Goal: Information Seeking & Learning: Learn about a topic

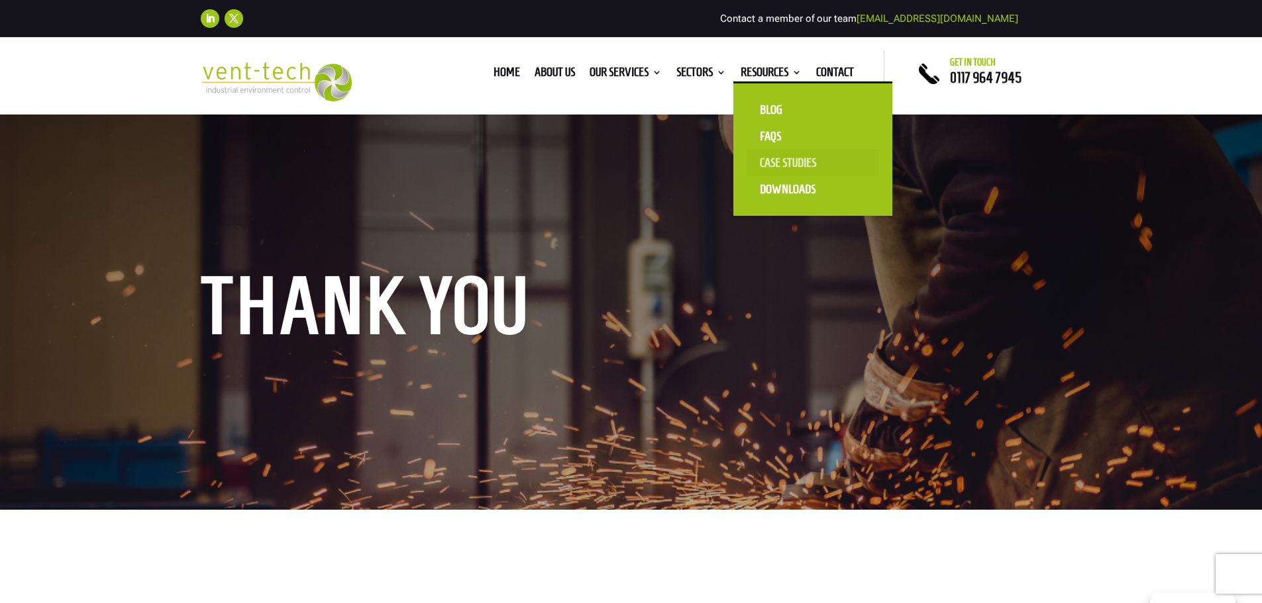
click at [790, 164] on link "Case Studies" at bounding box center [812, 163] width 132 height 26
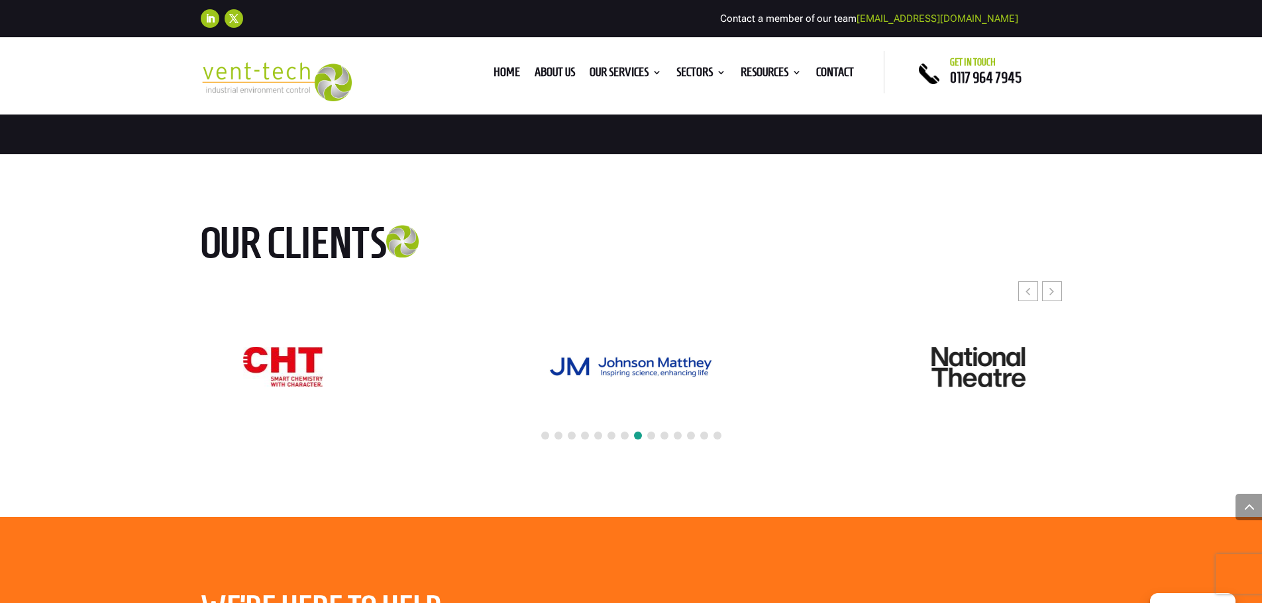
scroll to position [2252, 0]
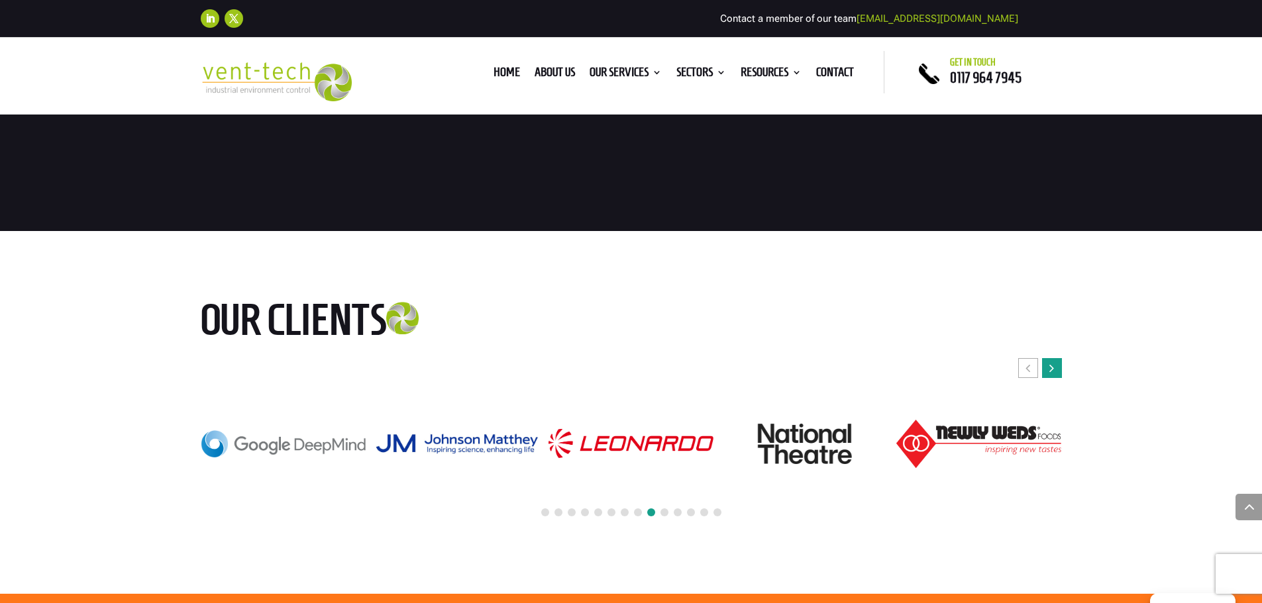
click at [1056, 372] on div "Next slide" at bounding box center [1052, 368] width 20 height 20
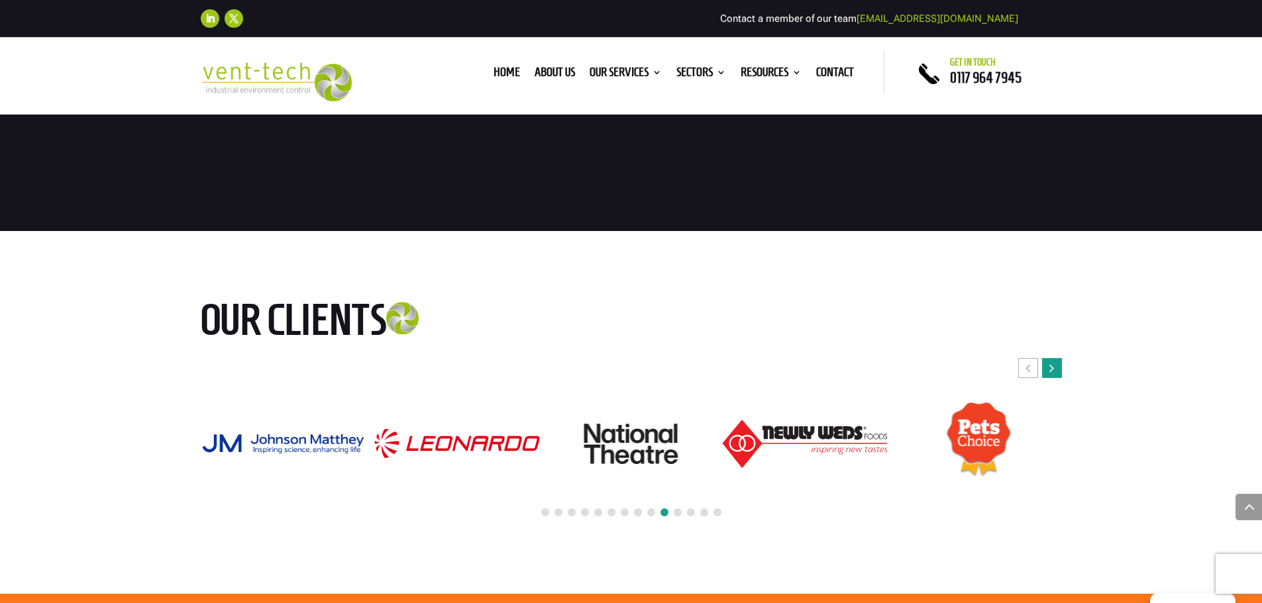
click at [1054, 363] on icon "Next slide" at bounding box center [1051, 368] width 5 height 13
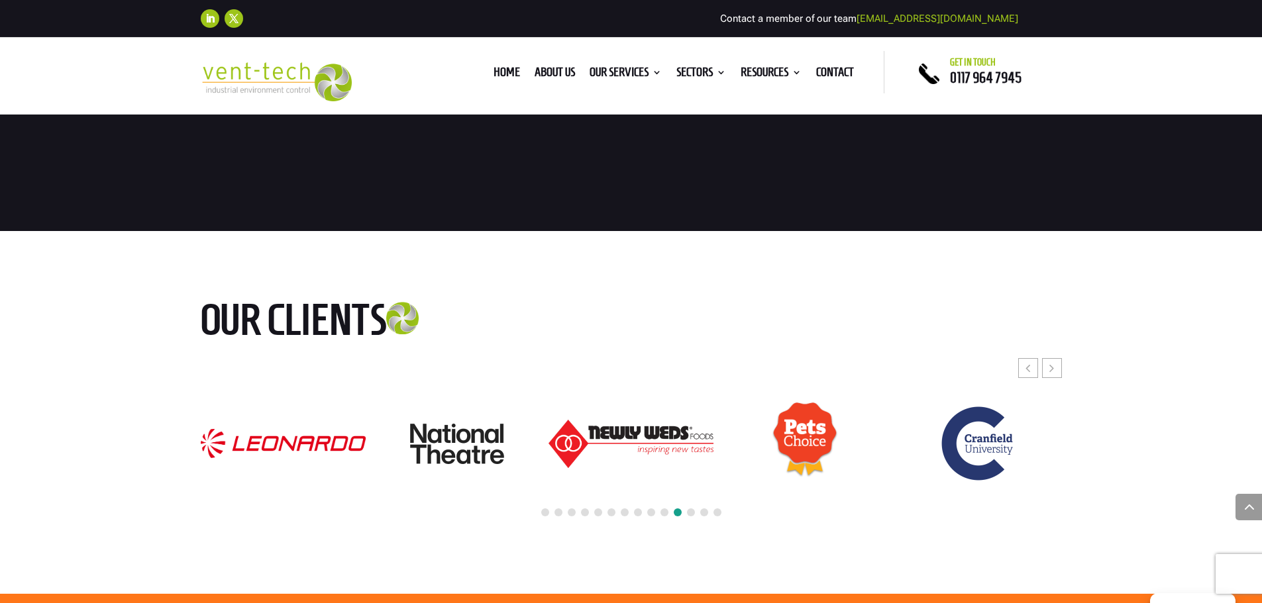
click at [1063, 371] on div "Our clients" at bounding box center [631, 413] width 1262 height 364
click at [1056, 370] on div "Next slide" at bounding box center [1052, 368] width 20 height 20
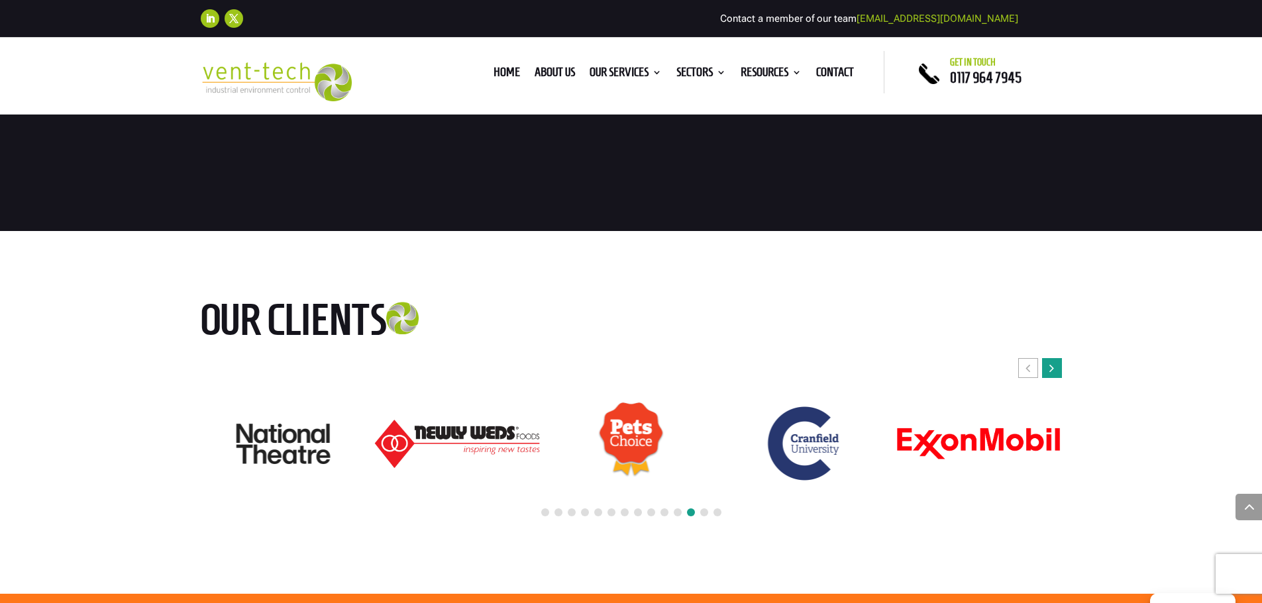
click at [1056, 370] on div "Next slide" at bounding box center [1052, 368] width 20 height 20
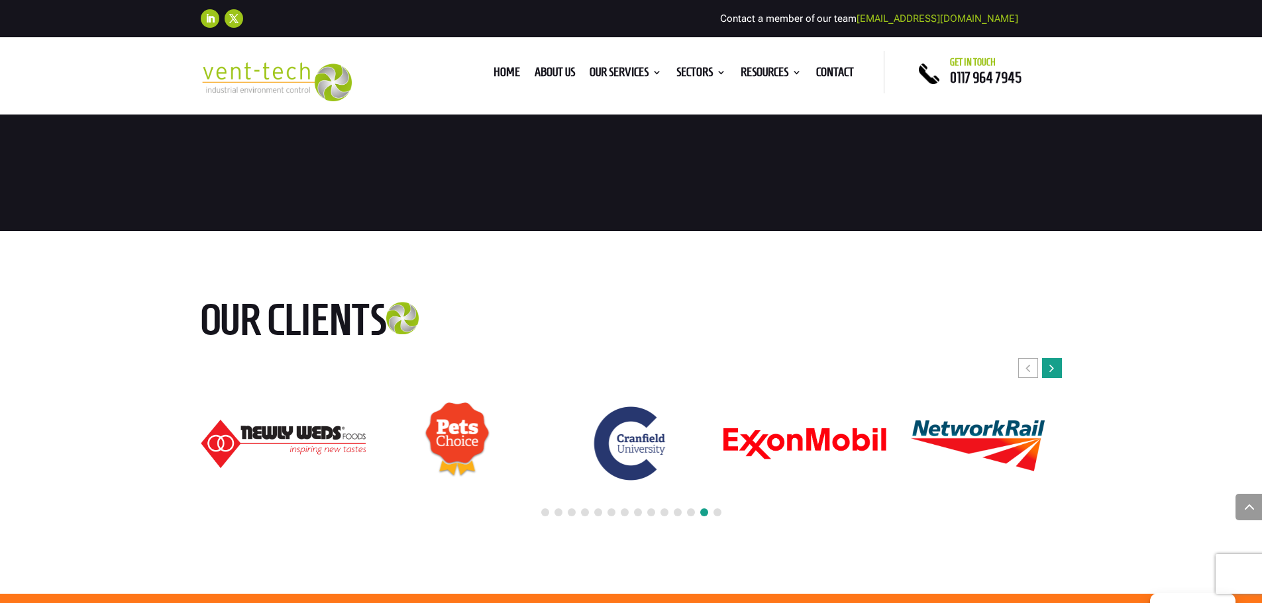
click at [1056, 370] on div "Next slide" at bounding box center [1052, 368] width 20 height 20
click at [1055, 366] on div "Next slide" at bounding box center [1052, 368] width 20 height 20
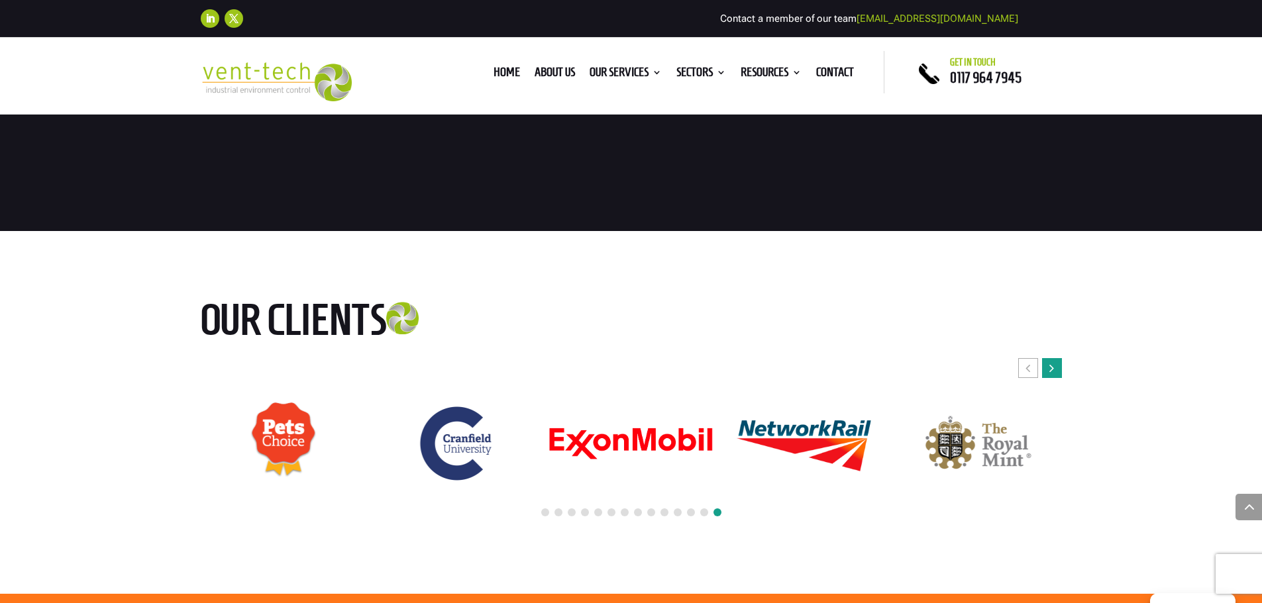
click at [1060, 364] on div "Next slide" at bounding box center [1052, 368] width 20 height 20
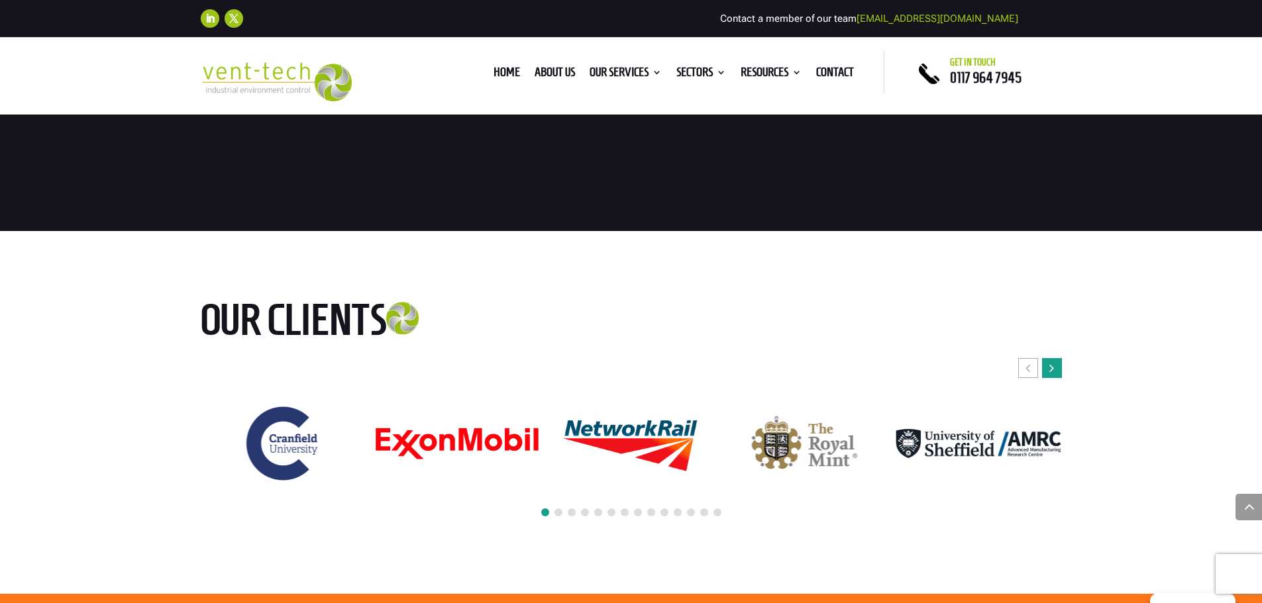
click at [1057, 368] on div "Next slide" at bounding box center [1052, 368] width 20 height 20
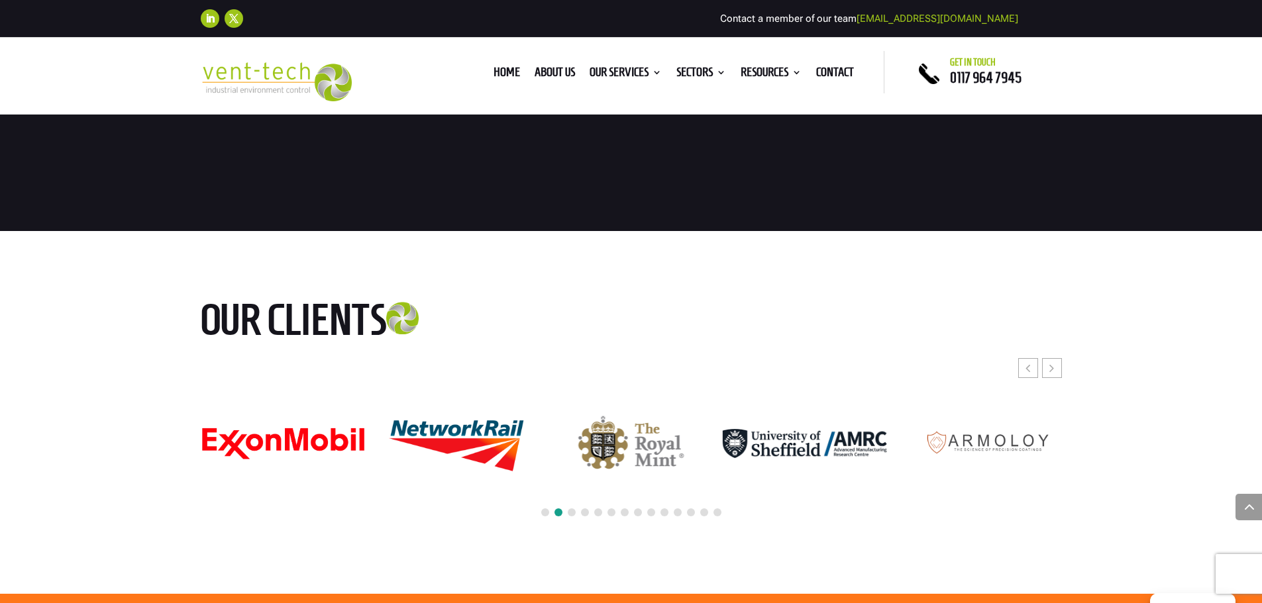
click at [566, 513] on div at bounding box center [631, 513] width 861 height 29
click at [572, 514] on span at bounding box center [572, 513] width 8 height 8
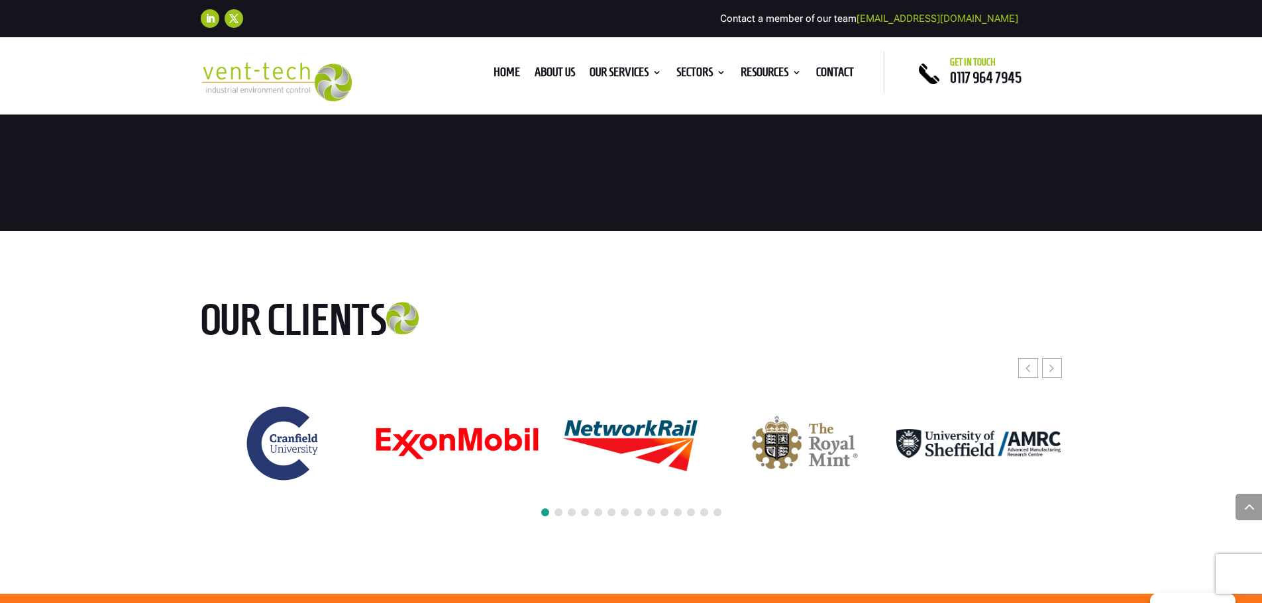
click at [586, 510] on span at bounding box center [585, 513] width 8 height 8
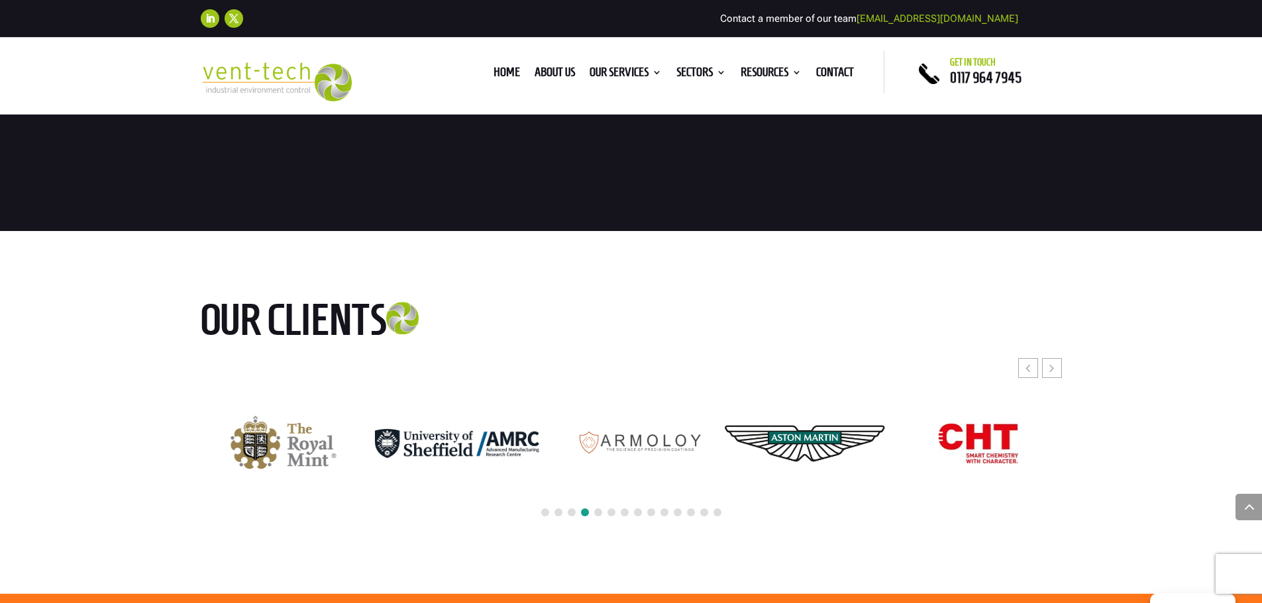
click at [597, 513] on span at bounding box center [598, 513] width 8 height 8
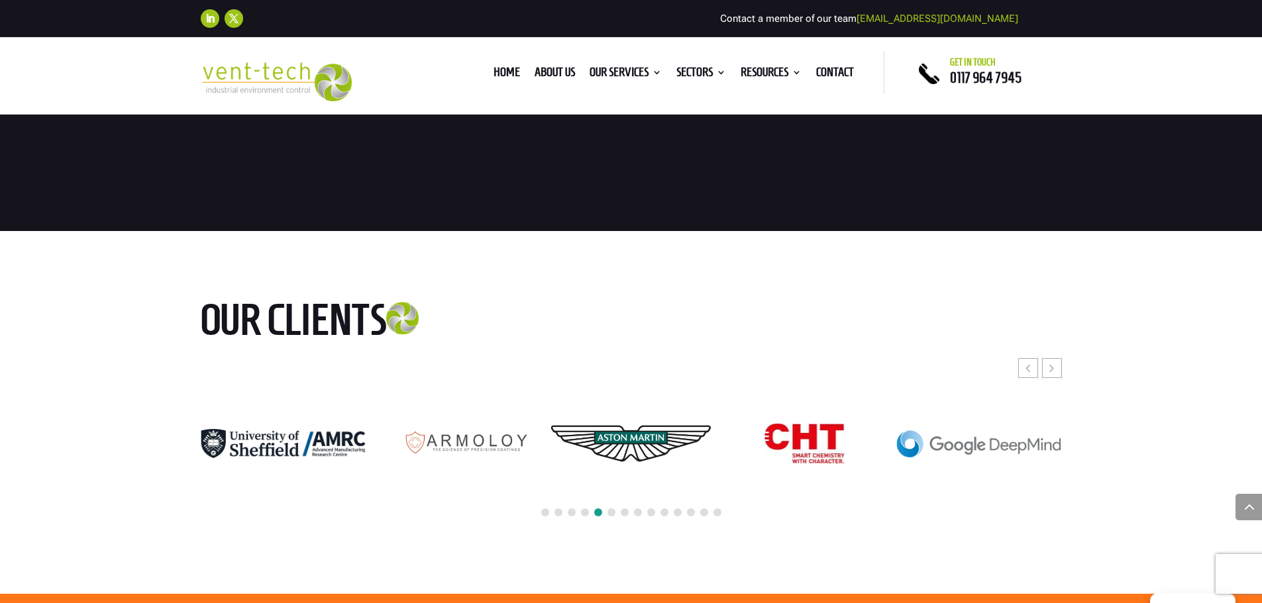
click at [613, 511] on span at bounding box center [611, 513] width 8 height 8
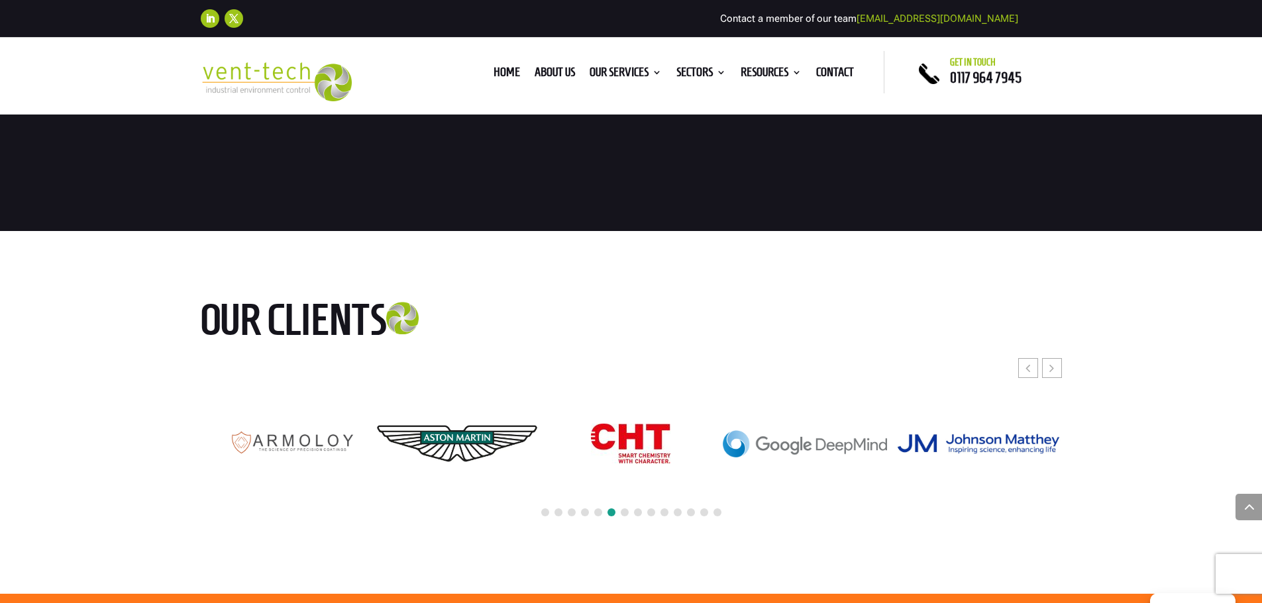
click at [623, 511] on span at bounding box center [625, 513] width 8 height 8
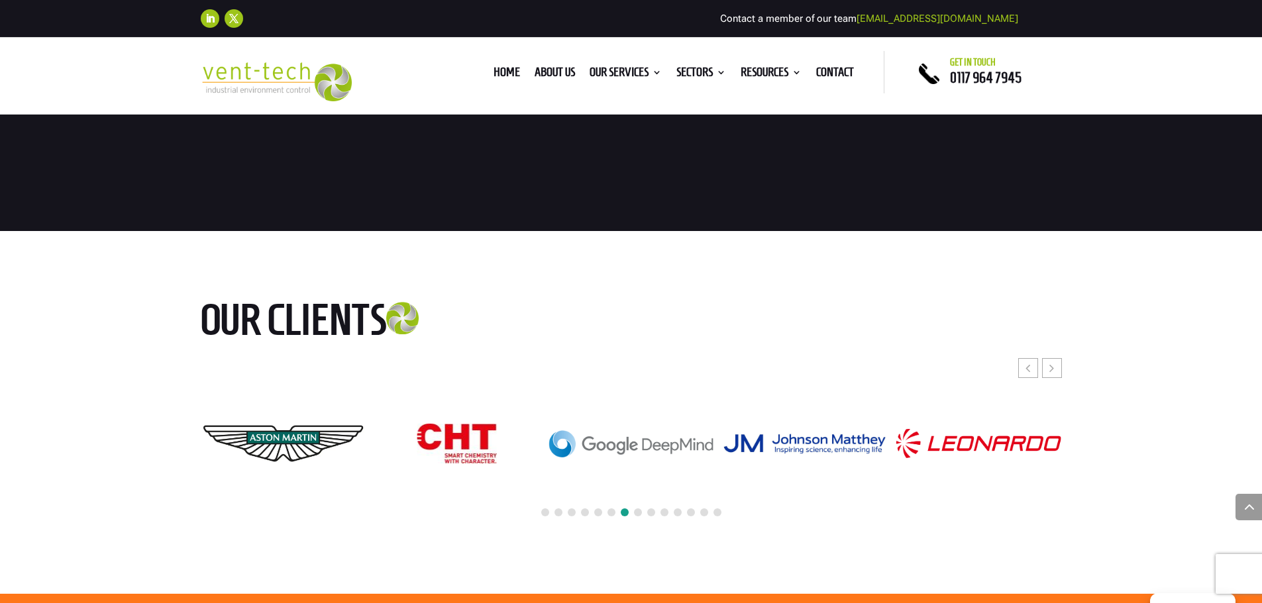
click at [634, 511] on span at bounding box center [638, 513] width 8 height 8
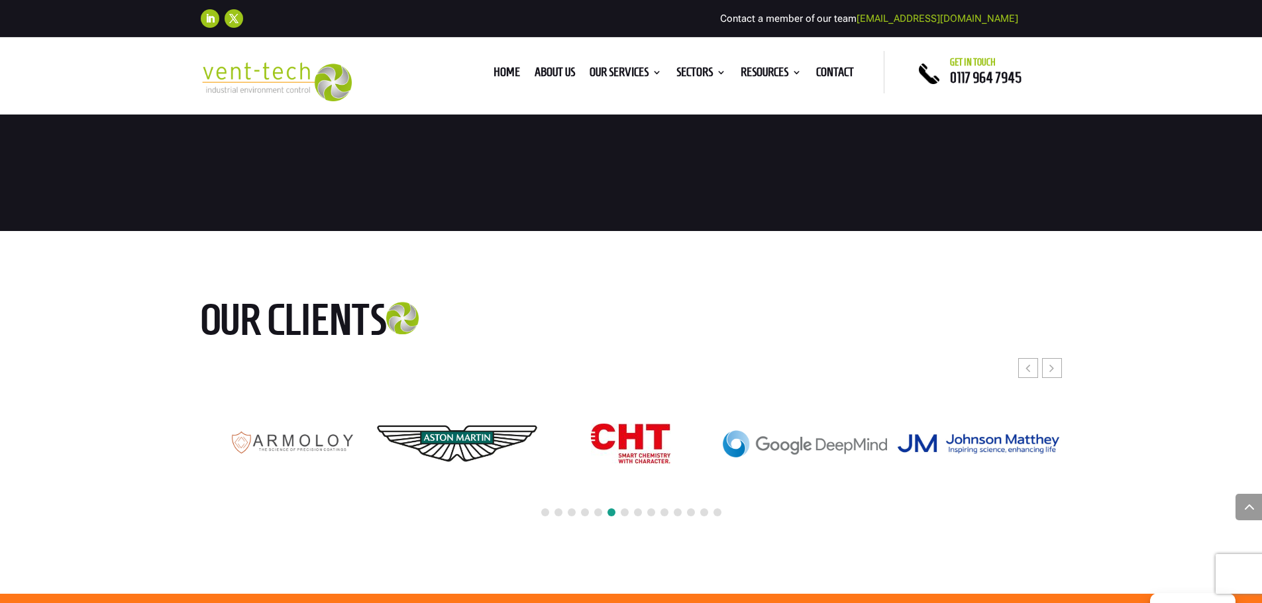
click at [647, 512] on span at bounding box center [651, 513] width 8 height 8
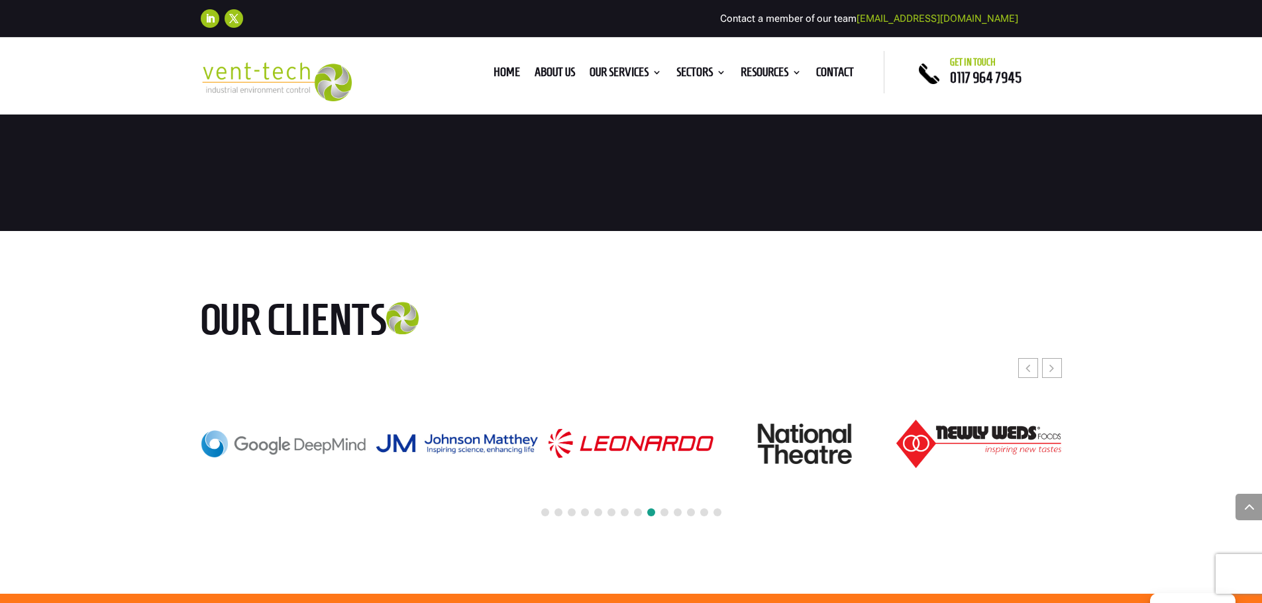
click at [638, 513] on span at bounding box center [638, 513] width 8 height 8
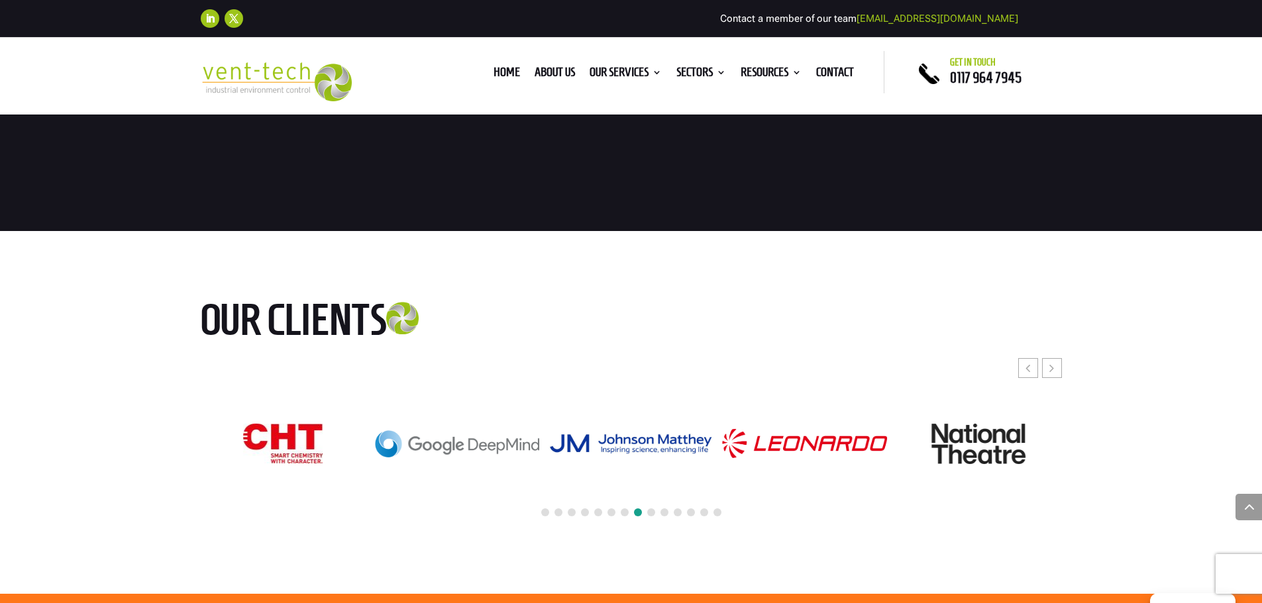
click at [652, 512] on span at bounding box center [651, 513] width 8 height 8
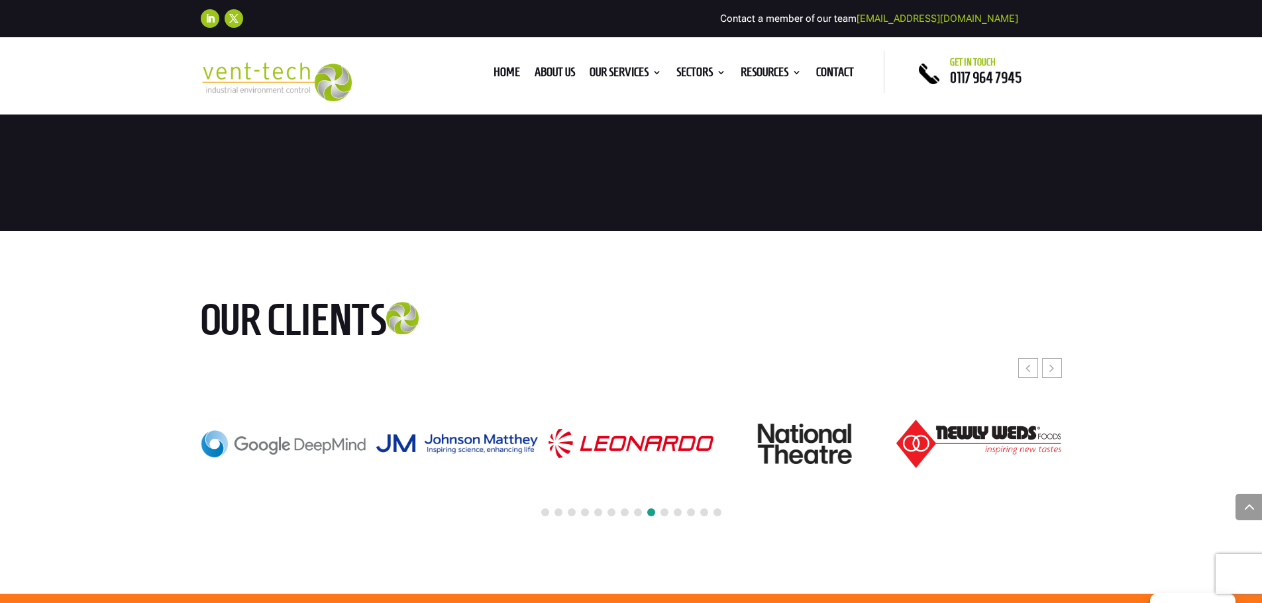
click at [662, 515] on span at bounding box center [664, 513] width 8 height 8
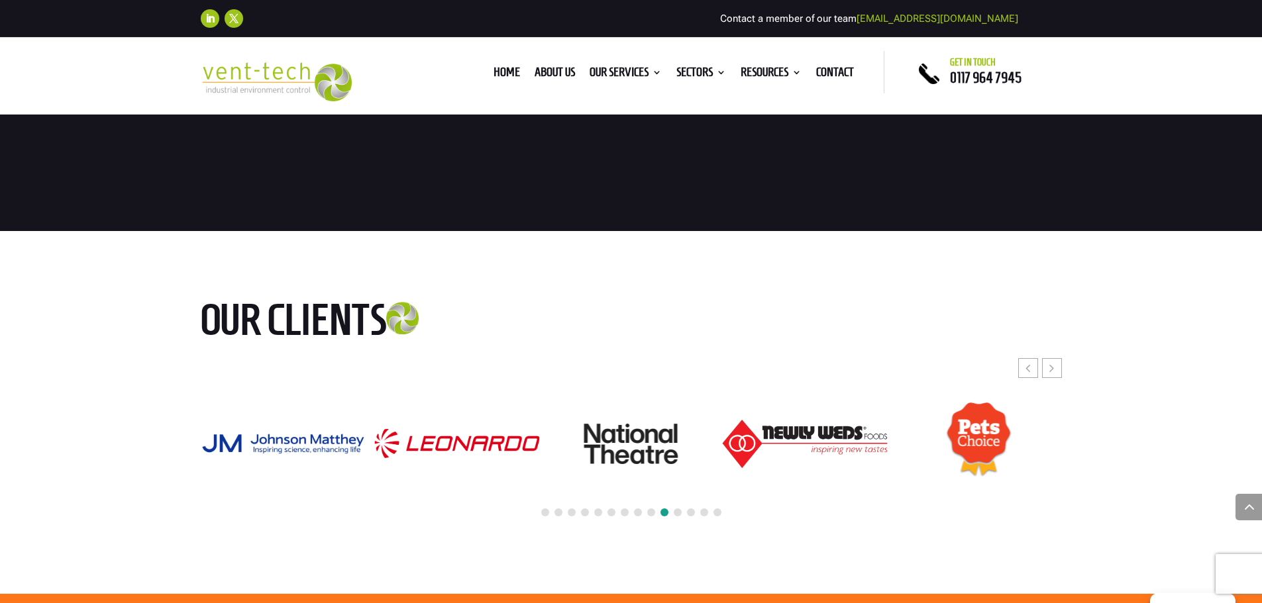
click at [676, 513] on span at bounding box center [678, 513] width 8 height 8
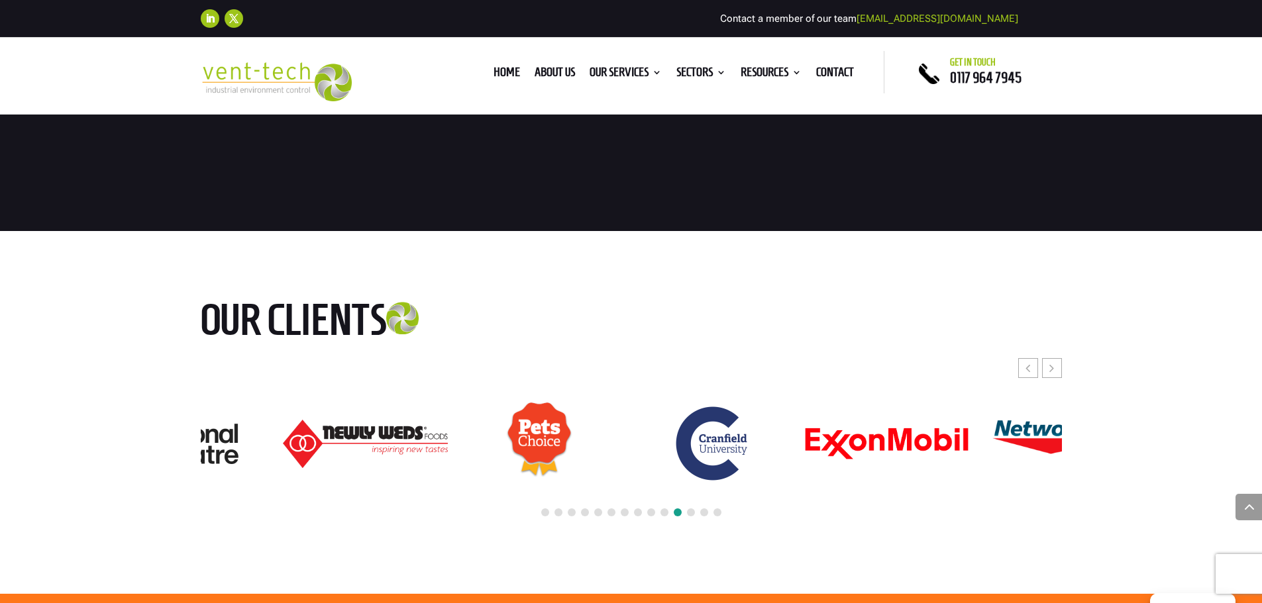
click at [506, 468] on img "19 / 24" at bounding box center [539, 443] width 66 height 83
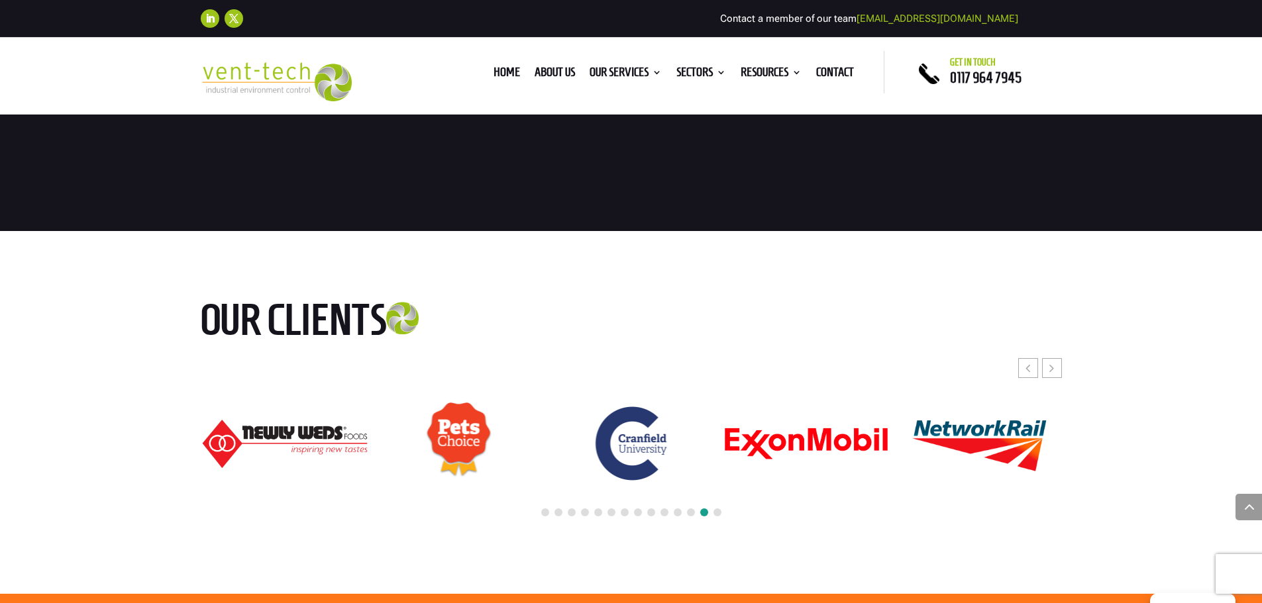
click at [897, 461] on img "22 / 24" at bounding box center [979, 443] width 164 height 77
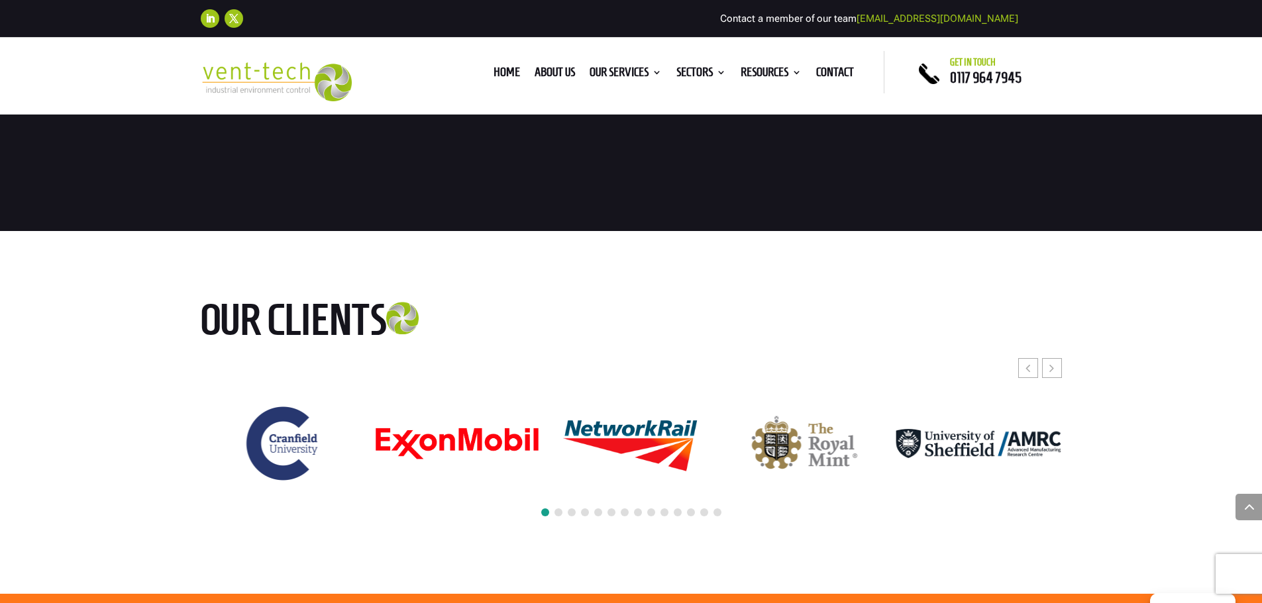
click at [648, 477] on div at bounding box center [631, 443] width 861 height 170
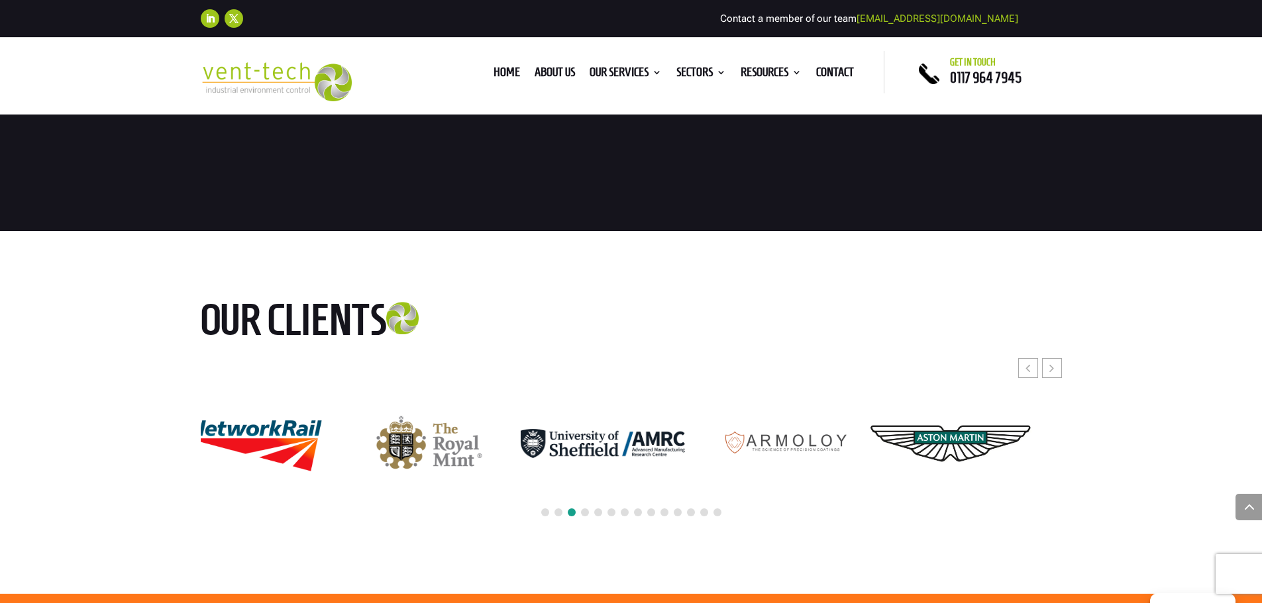
click at [868, 470] on img "12 / 24" at bounding box center [950, 443] width 164 height 109
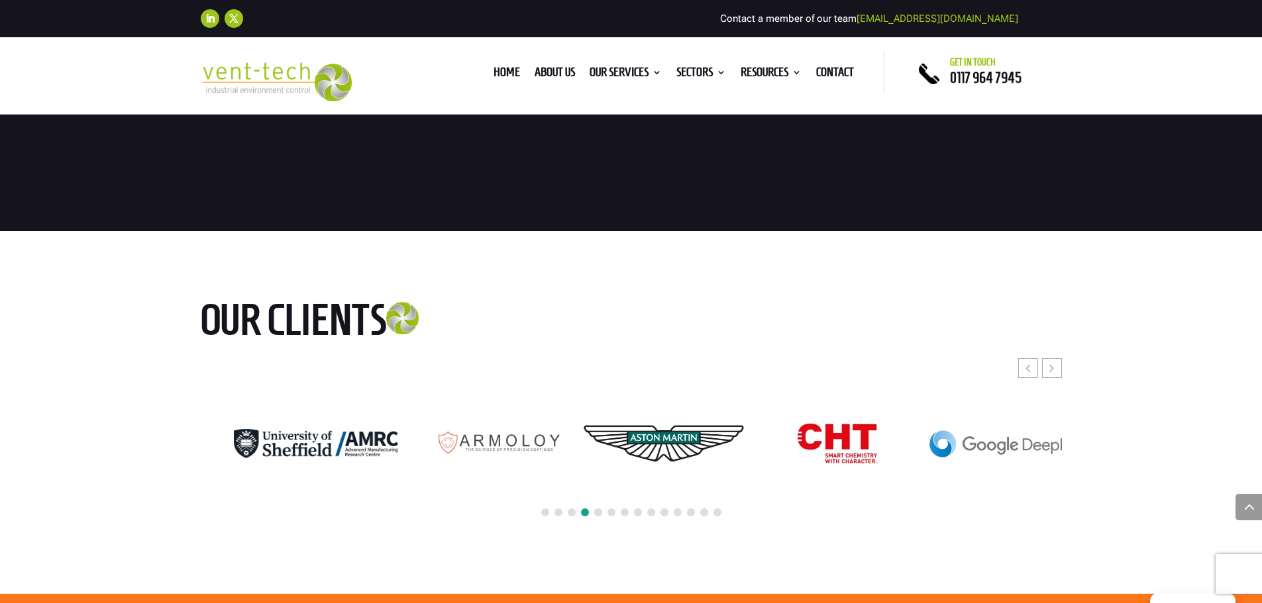
click at [834, 491] on div at bounding box center [631, 443] width 861 height 170
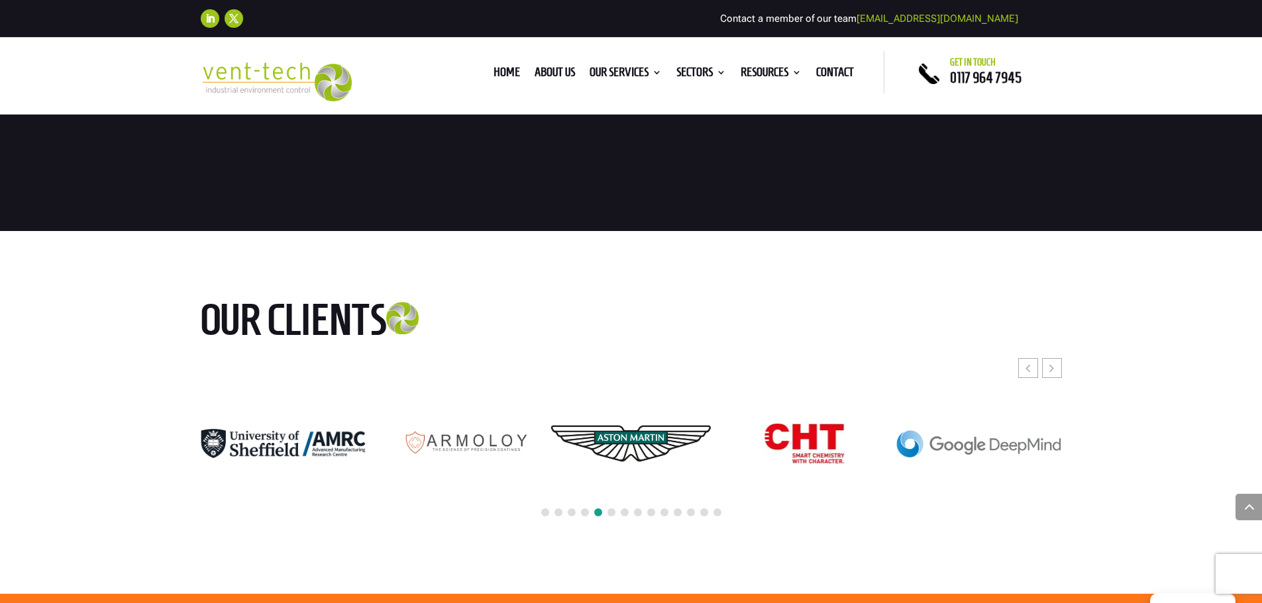
click at [855, 460] on div at bounding box center [631, 443] width 861 height 170
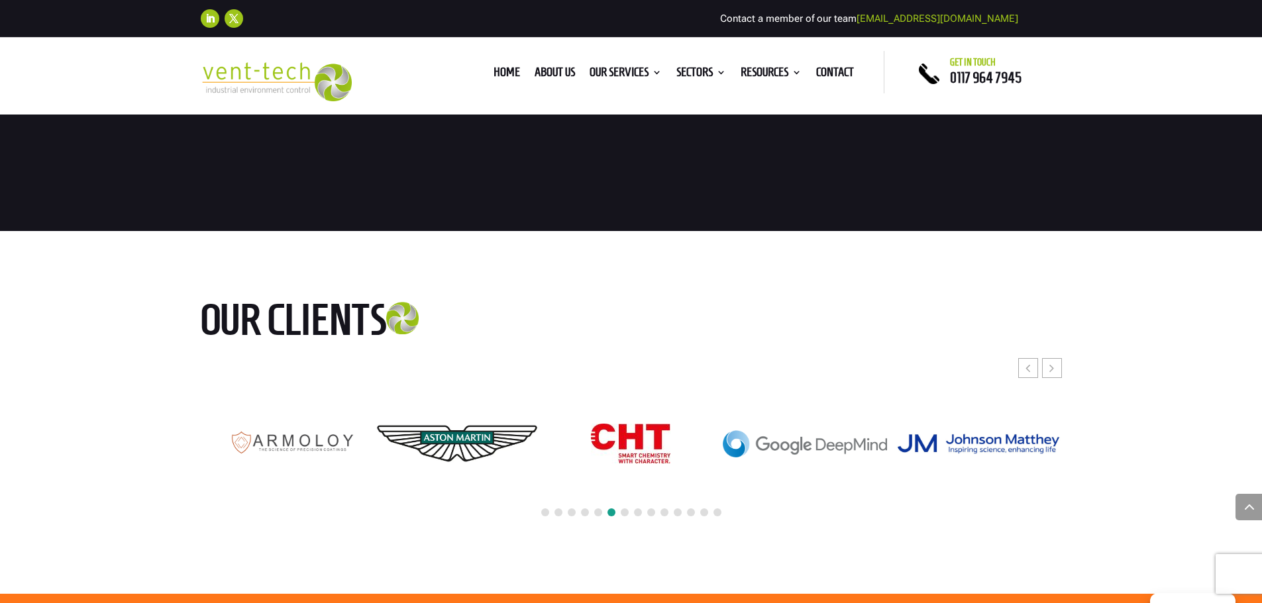
click at [782, 482] on div at bounding box center [631, 443] width 861 height 170
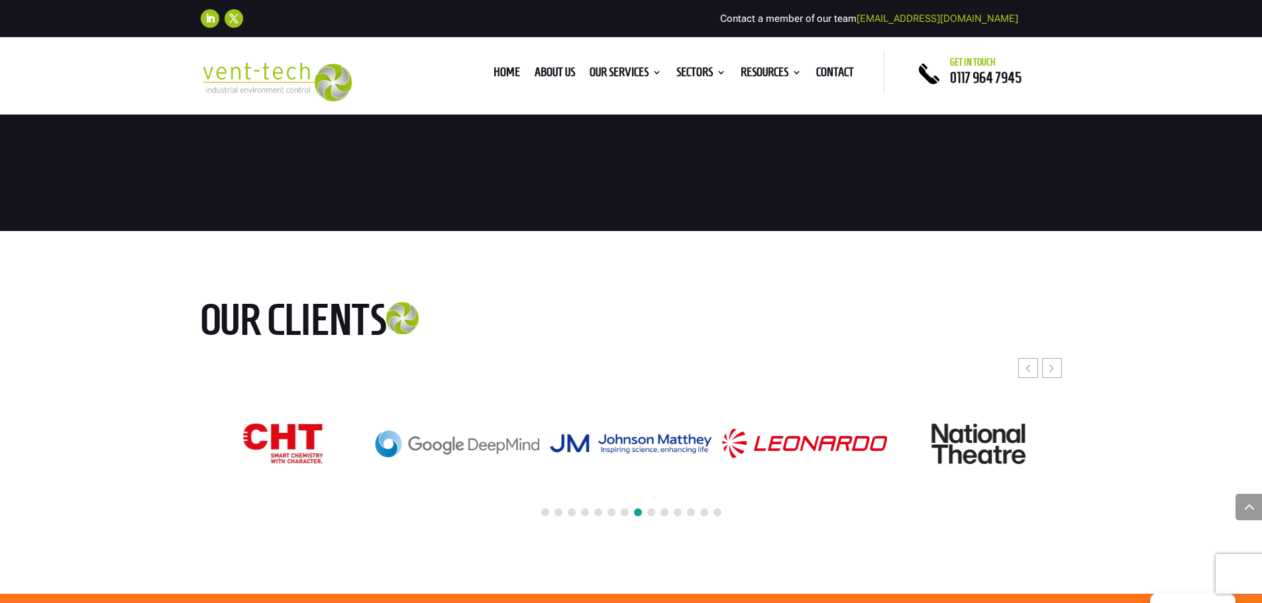
click at [677, 466] on div at bounding box center [631, 443] width 861 height 170
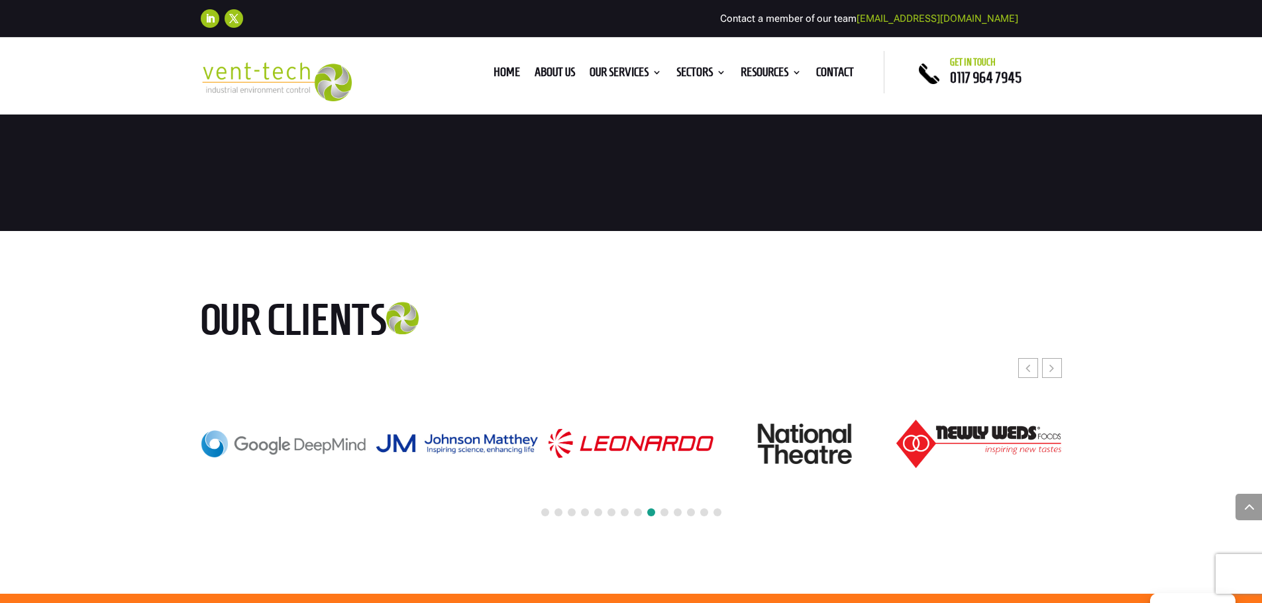
click at [661, 472] on div at bounding box center [631, 443] width 861 height 170
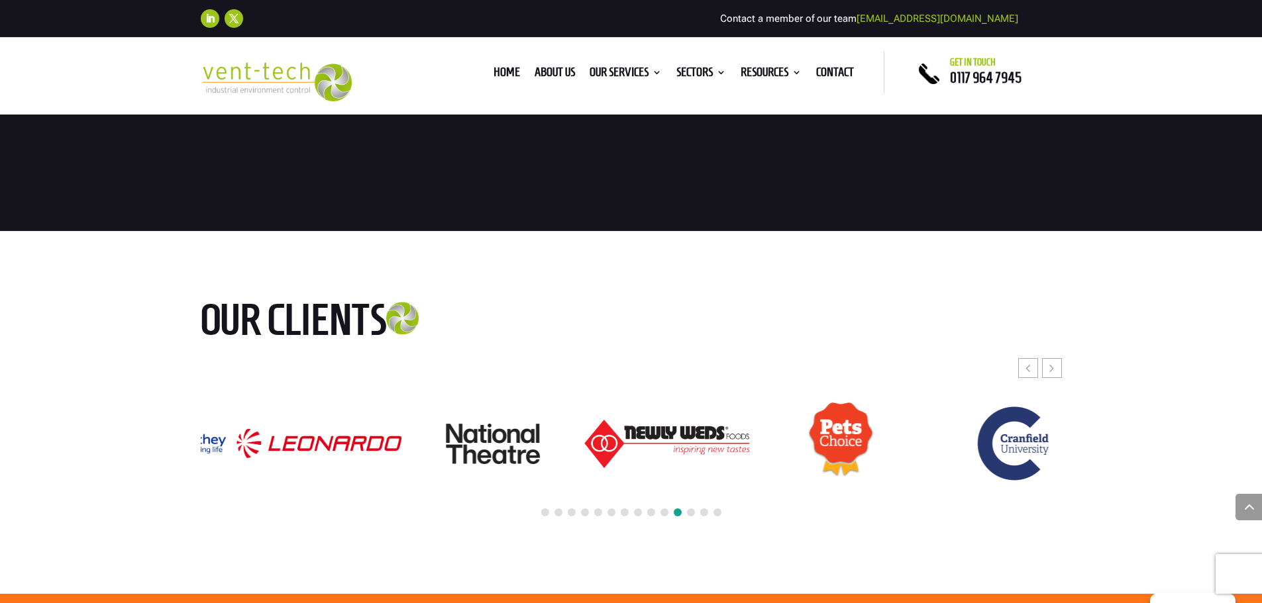
click at [583, 513] on div at bounding box center [631, 443] width 861 height 170
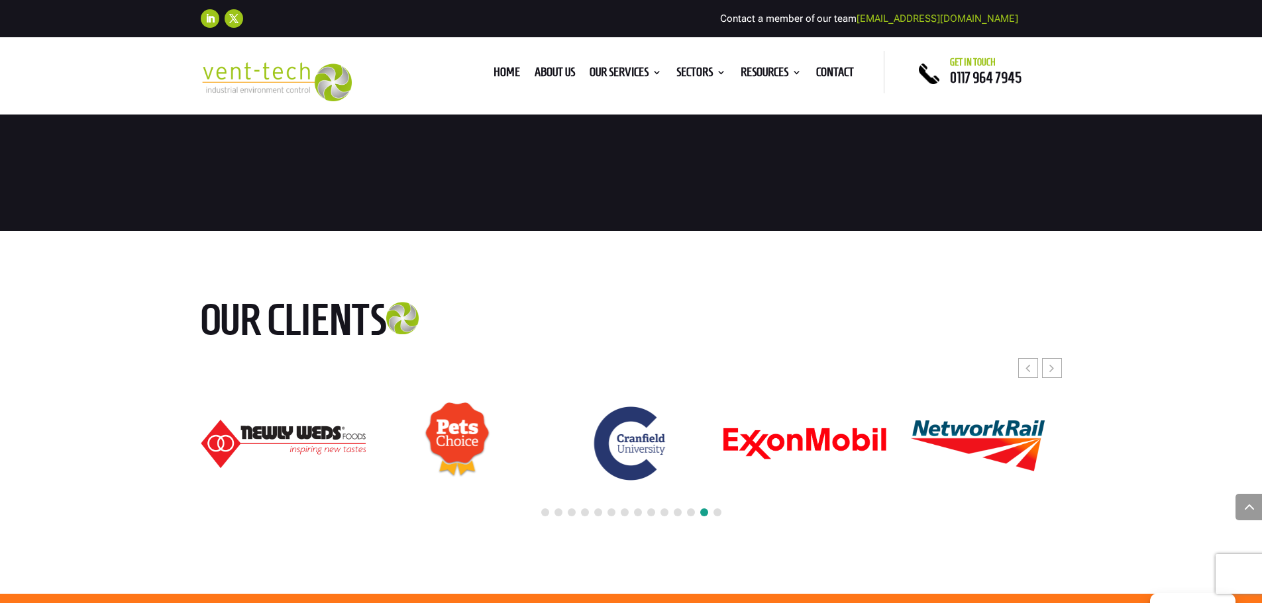
click at [713, 449] on div "20 / 24" at bounding box center [631, 443] width 166 height 87
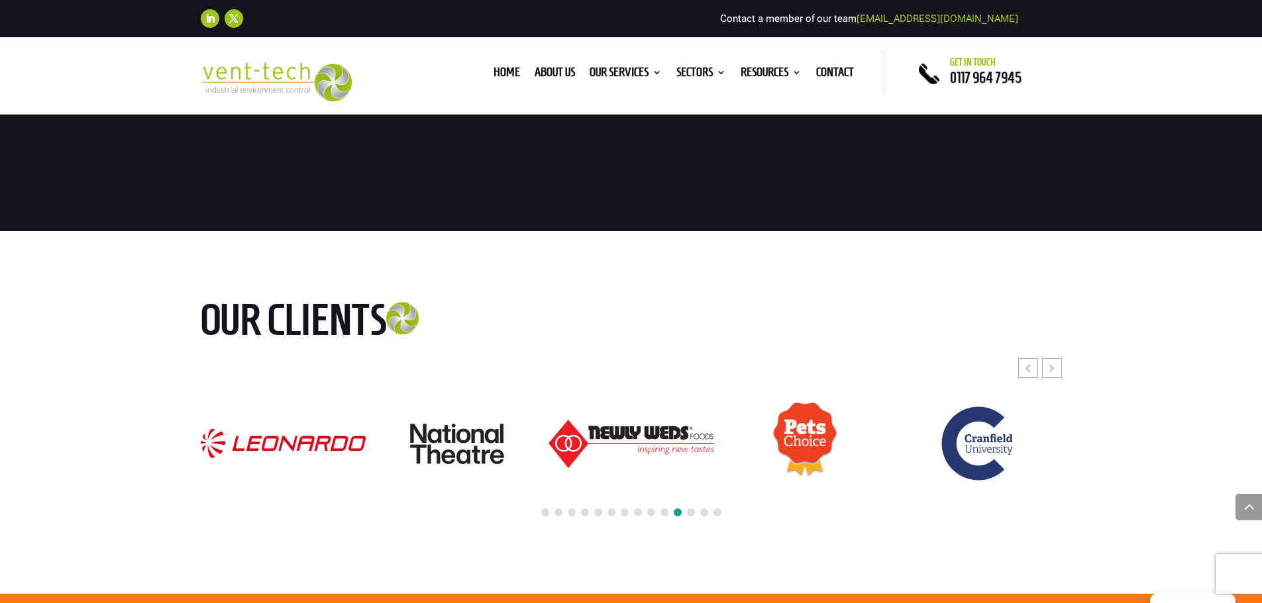
click at [713, 456] on img "18 / 24" at bounding box center [630, 444] width 164 height 48
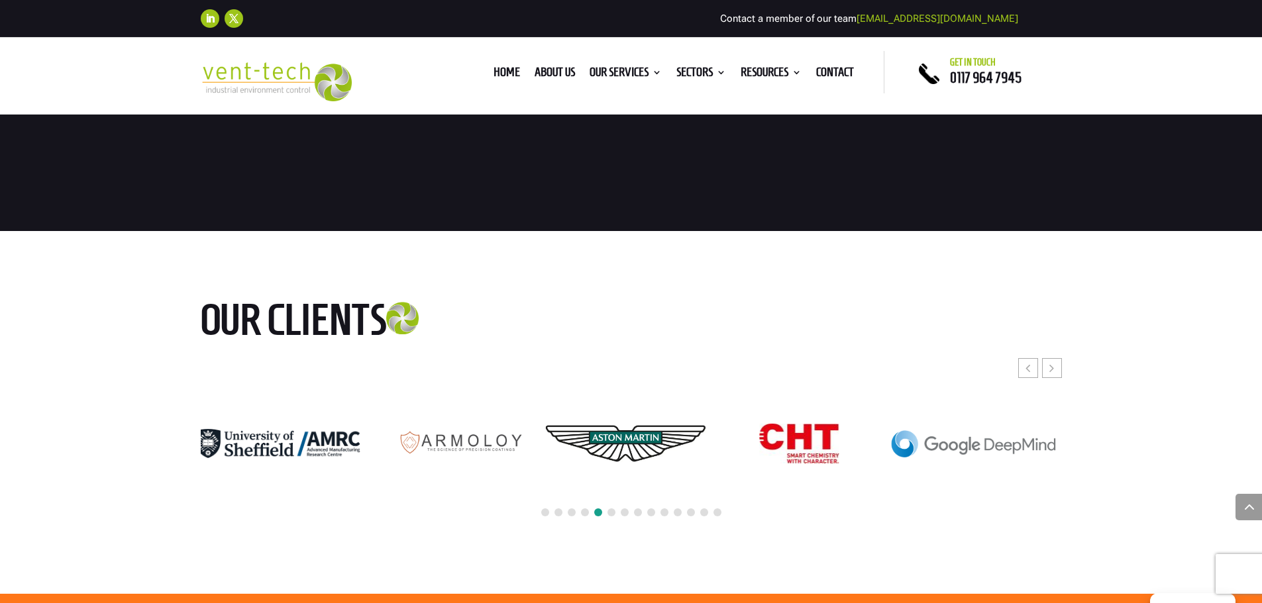
click at [643, 466] on div at bounding box center [631, 443] width 861 height 170
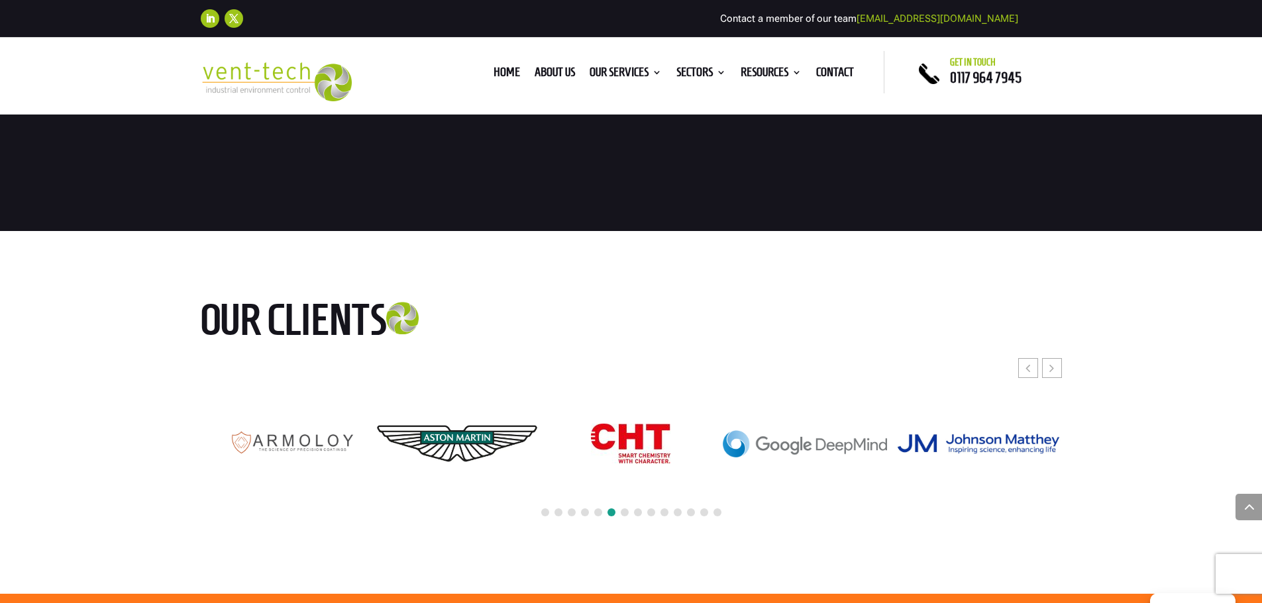
click at [756, 456] on img "14 / 24" at bounding box center [805, 443] width 164 height 27
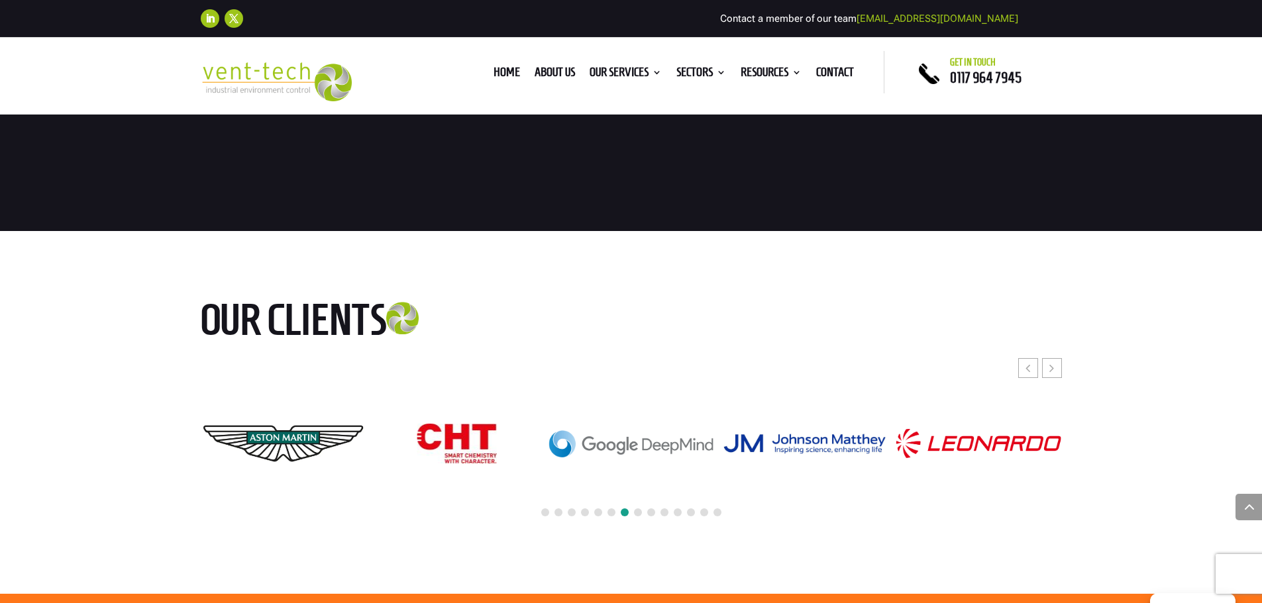
click at [683, 440] on div at bounding box center [631, 443] width 861 height 170
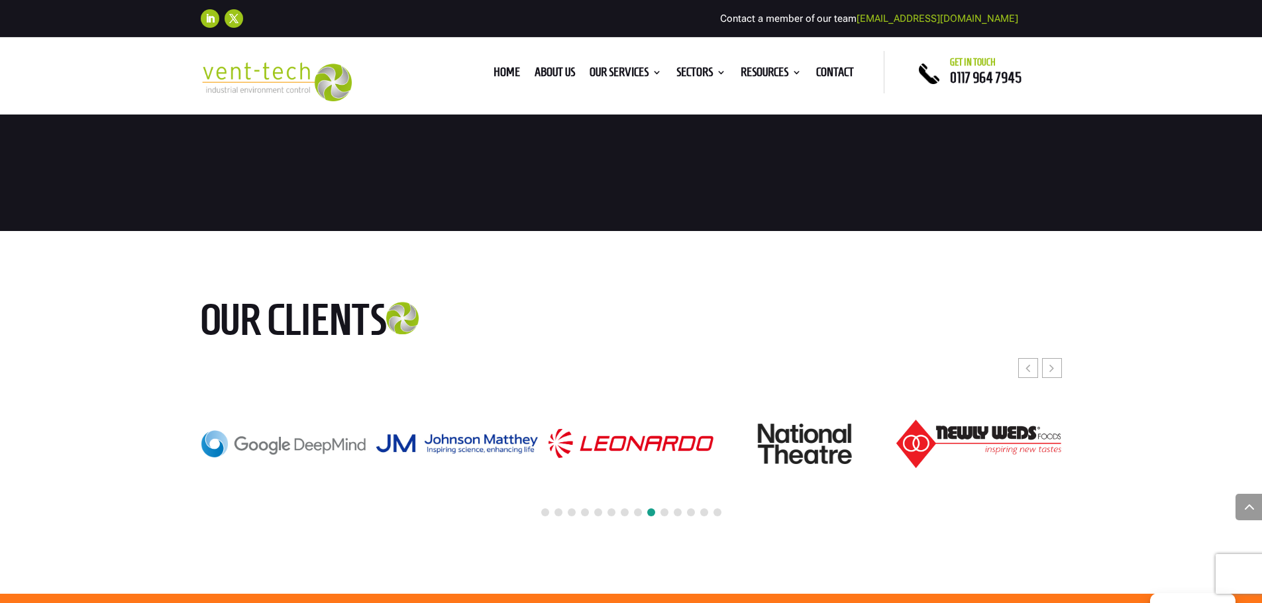
click at [758, 441] on img "17 / 24" at bounding box center [805, 444] width 94 height 40
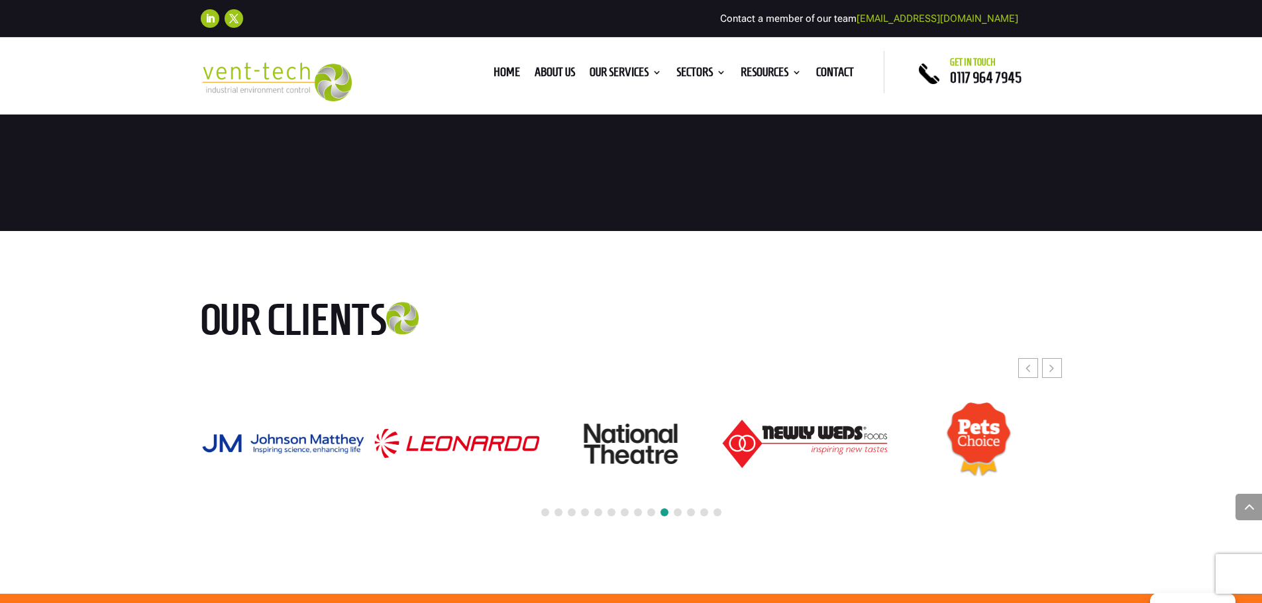
click at [895, 444] on div "19 / 24" at bounding box center [978, 443] width 166 height 85
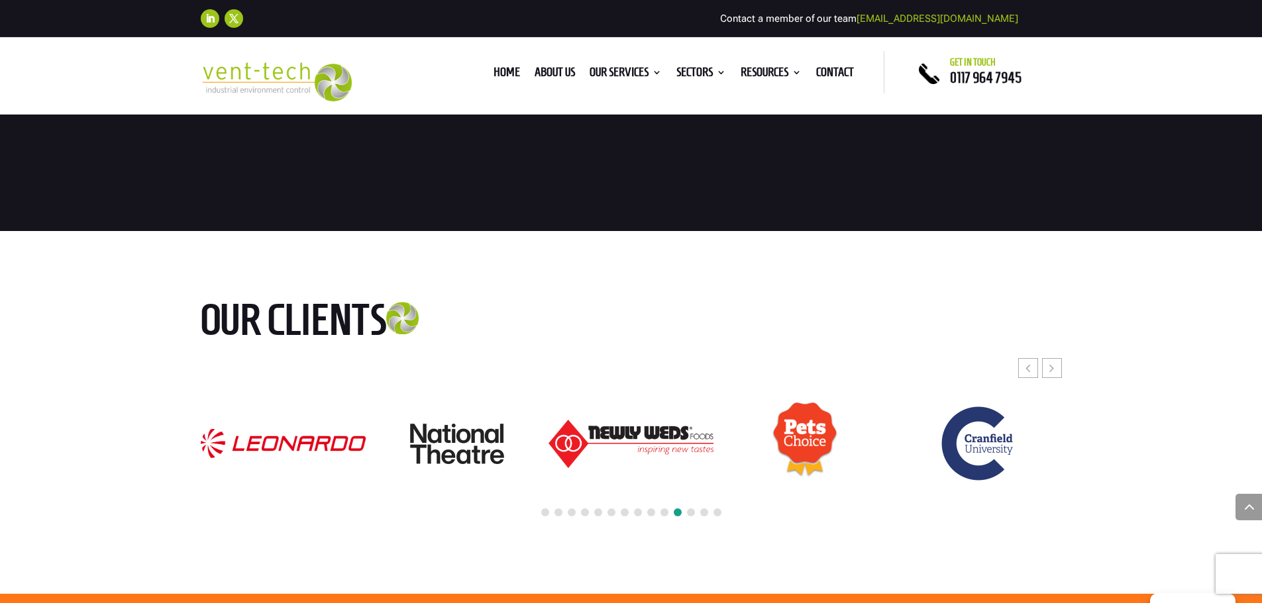
click at [895, 441] on div "20 / 24" at bounding box center [978, 443] width 166 height 87
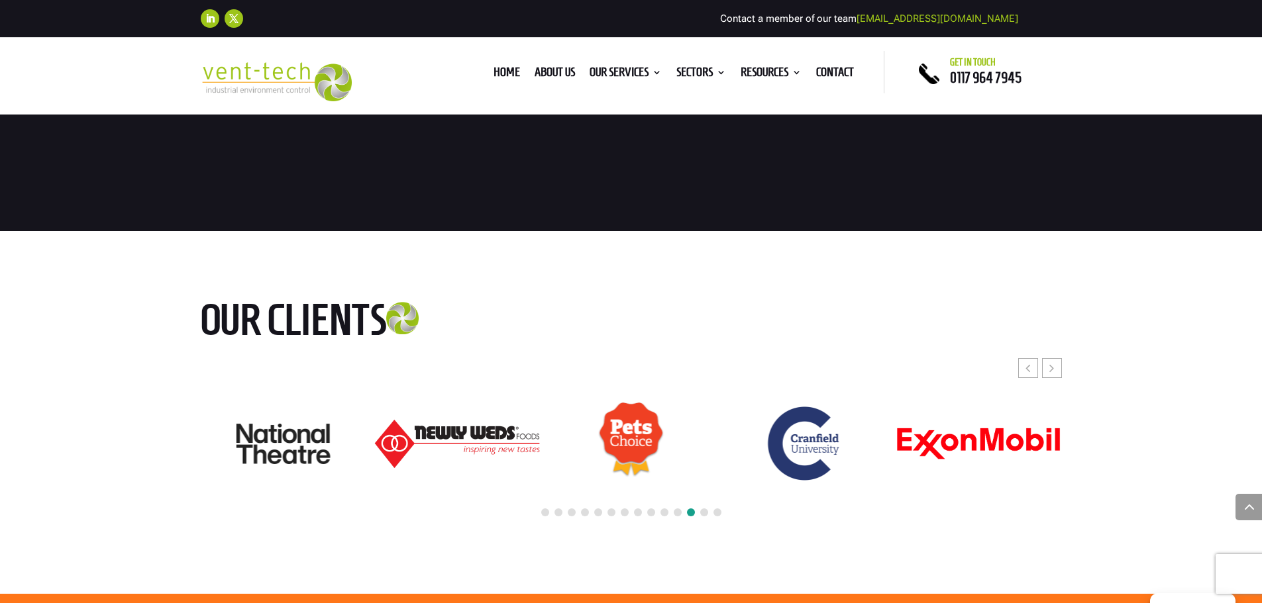
click at [896, 444] on img "21 / 24" at bounding box center [978, 443] width 164 height 33
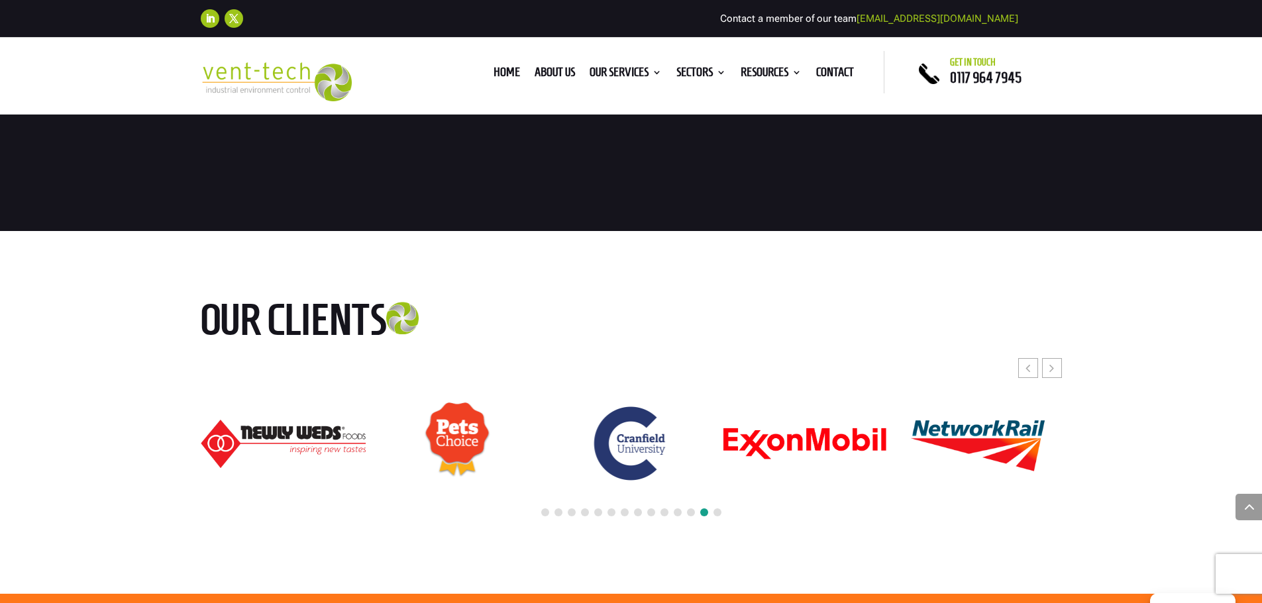
click at [896, 437] on img "22 / 24" at bounding box center [978, 443] width 164 height 77
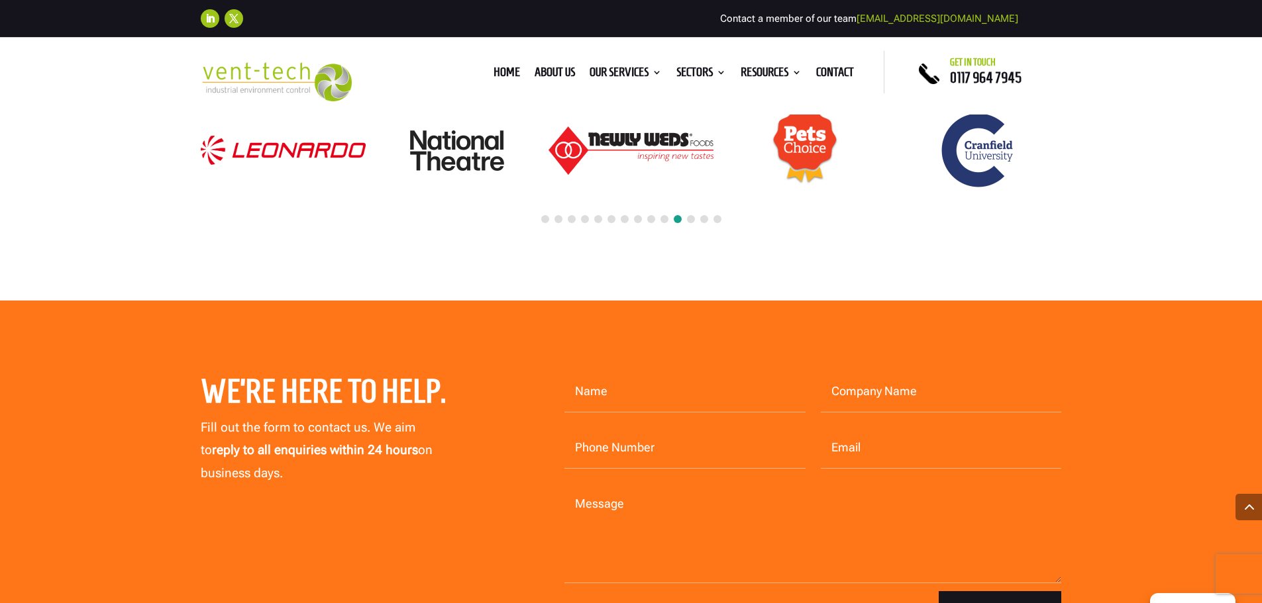
scroll to position [2517, 0]
